Goal: Task Accomplishment & Management: Use online tool/utility

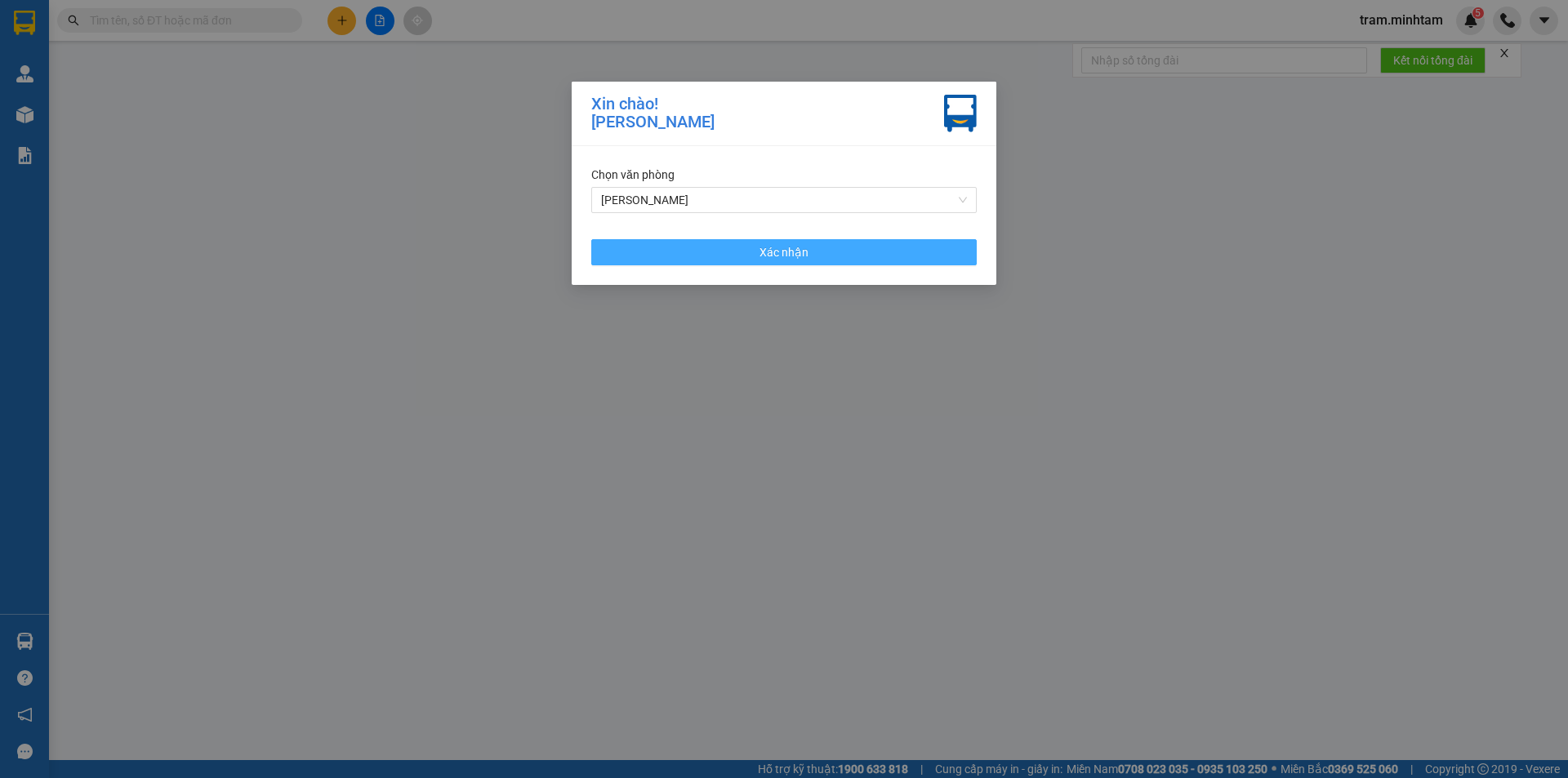
click at [832, 248] on button "Xác nhận" at bounding box center [784, 252] width 386 height 26
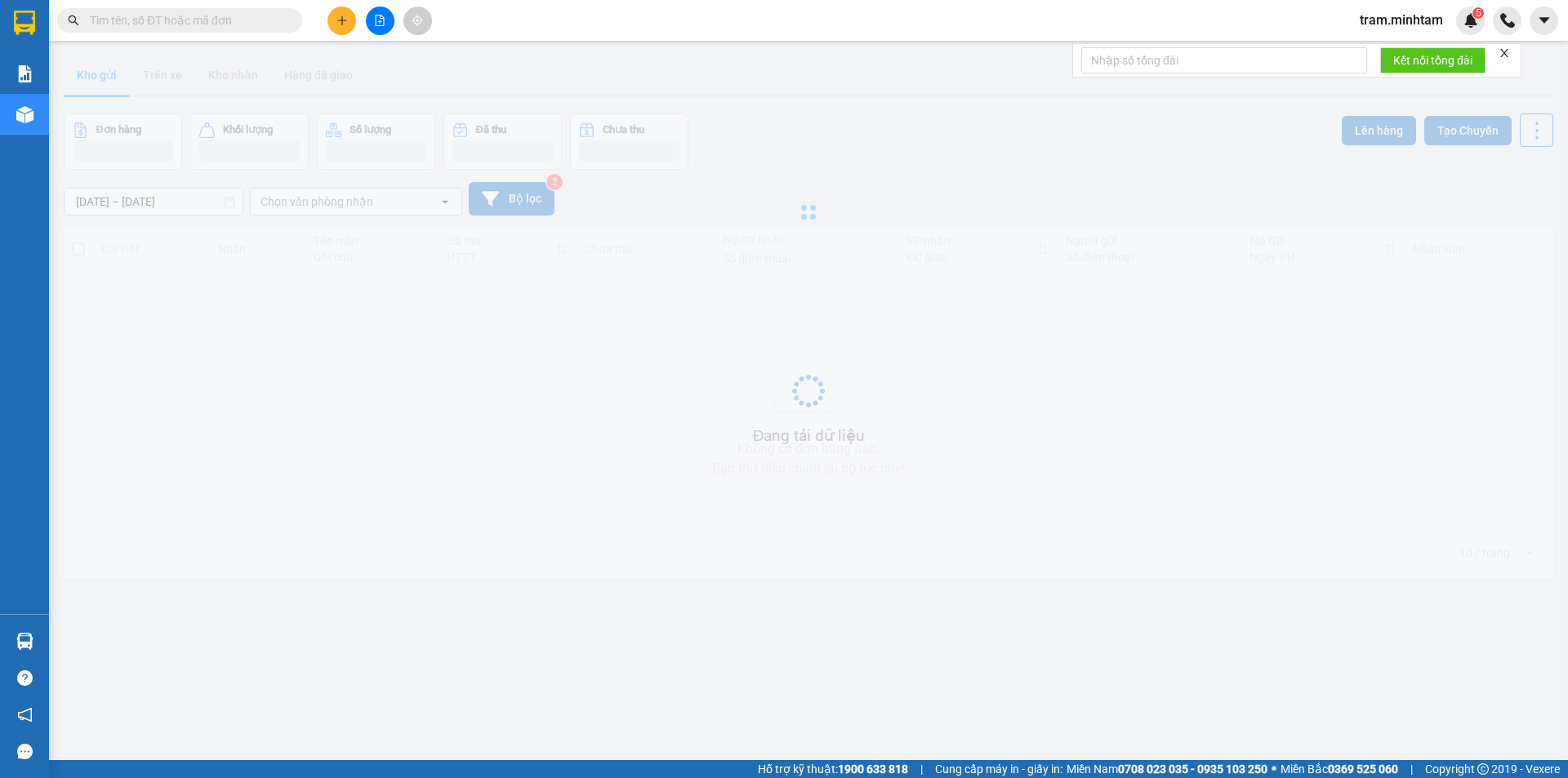
click at [152, 21] on input "text" at bounding box center [186, 20] width 192 height 18
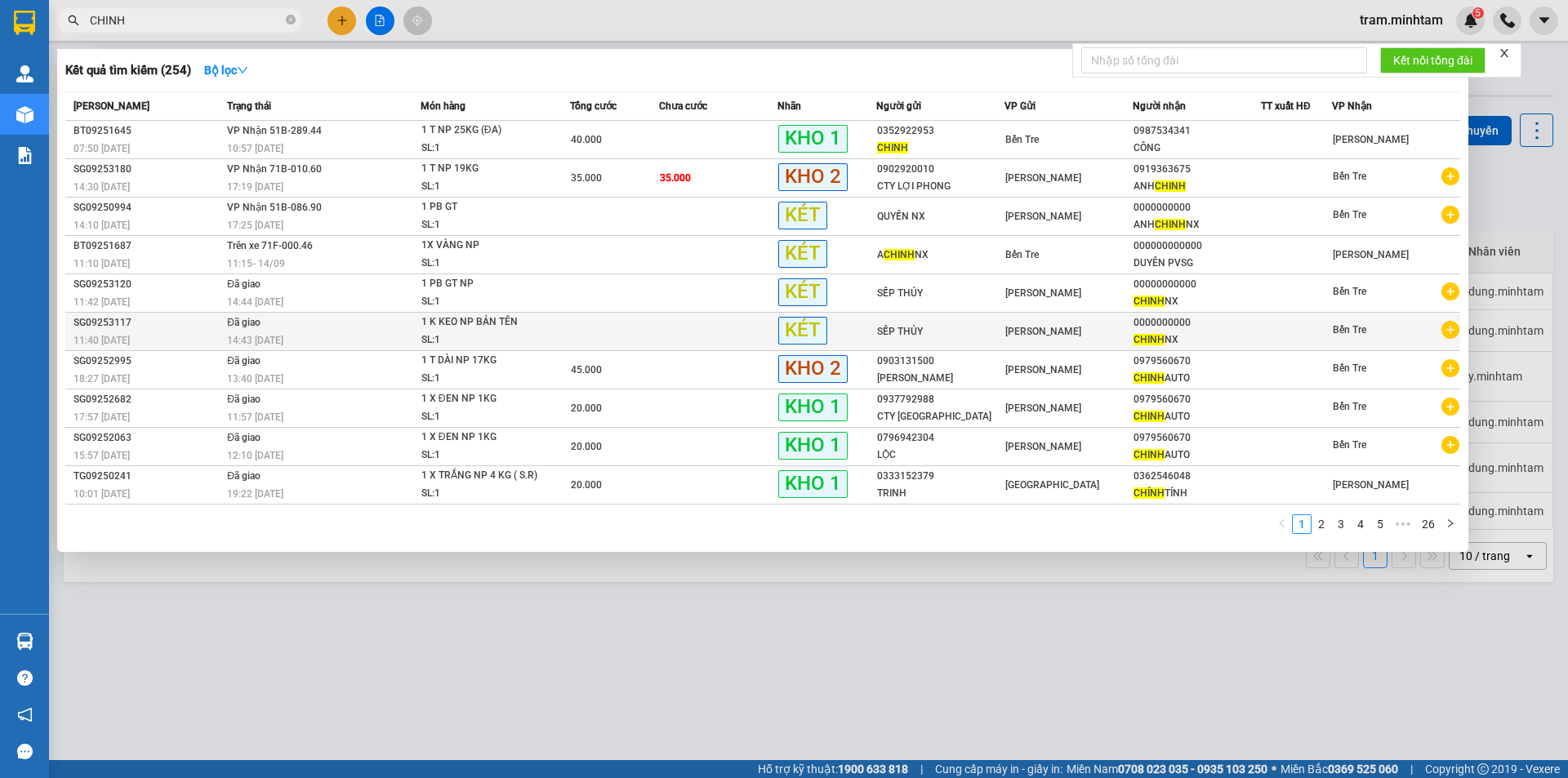
type input "CHINH"
click at [986, 324] on div "SẾP THỦY" at bounding box center [940, 332] width 127 height 17
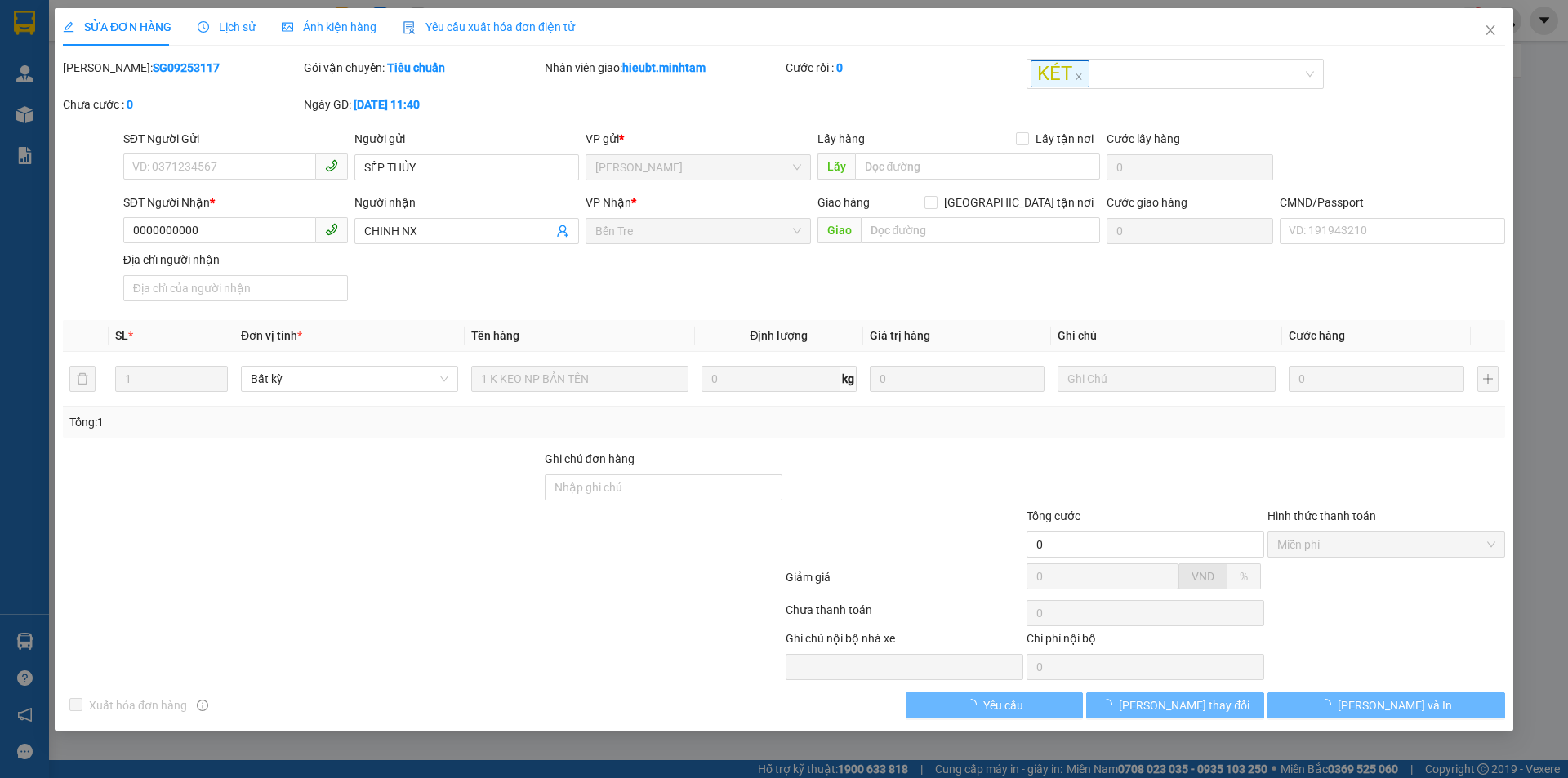
type input "SẾP THỦY"
type input "0000000000"
type input "CHINH NX"
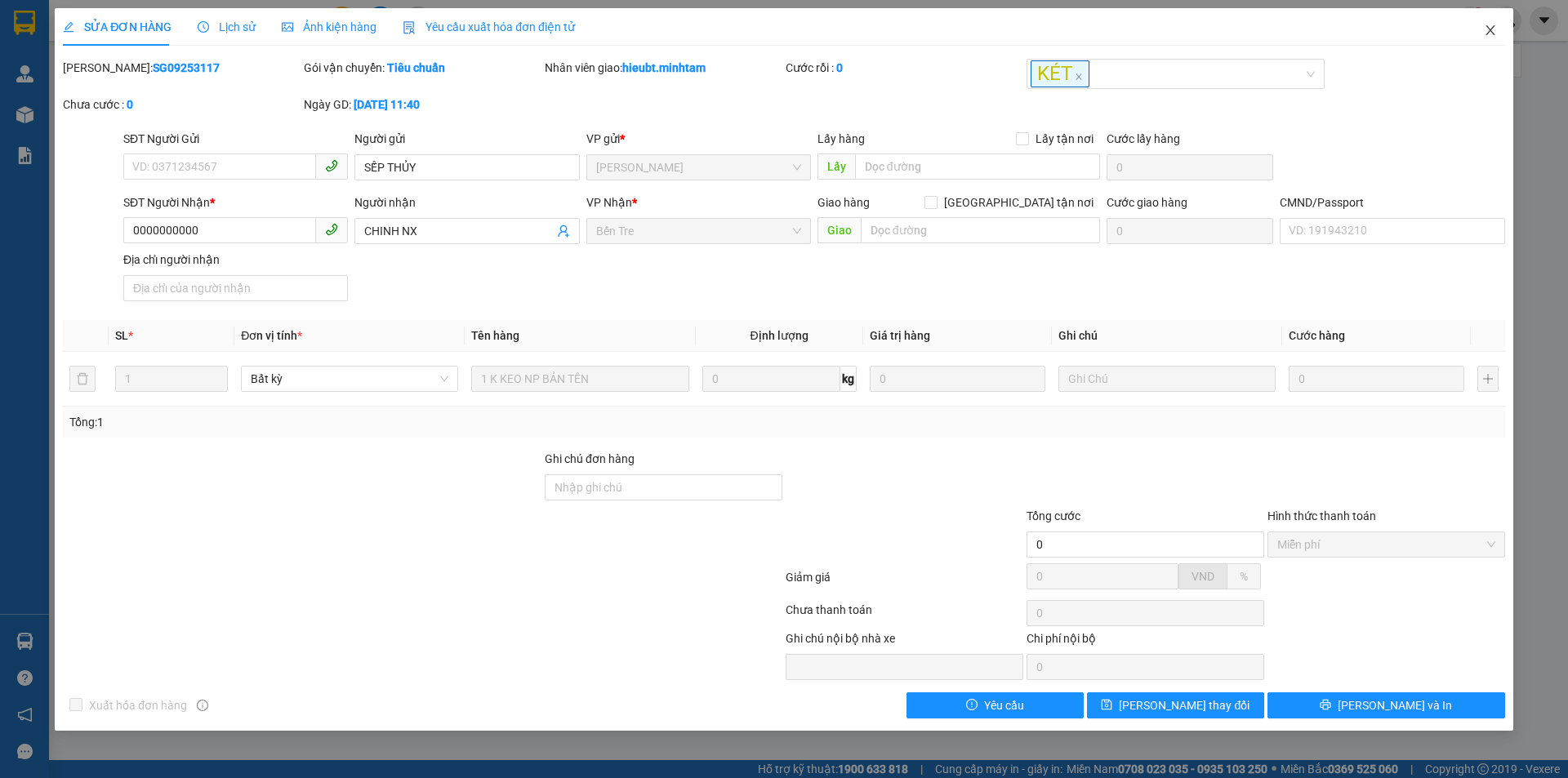
click at [1485, 30] on icon "close" at bounding box center [1490, 30] width 13 height 13
